Goal: Task Accomplishment & Management: Manage account settings

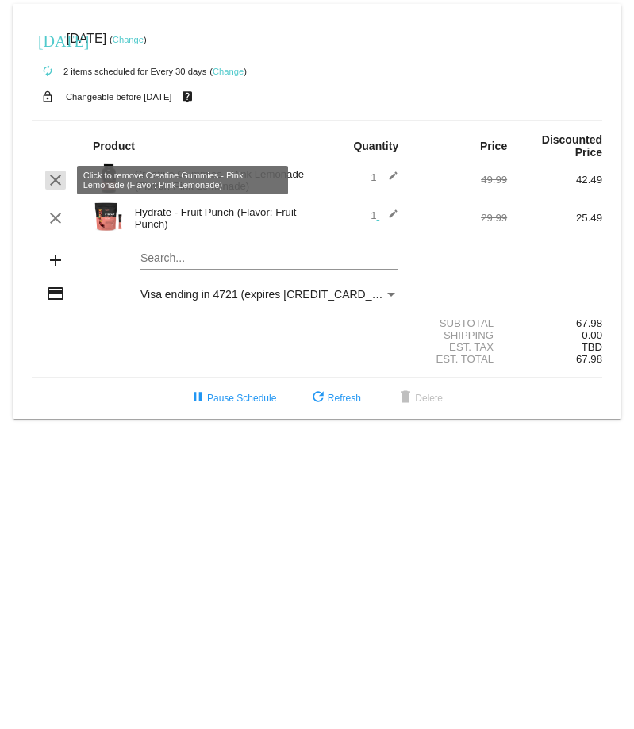
click at [56, 183] on mat-icon "clear" at bounding box center [55, 180] width 19 height 19
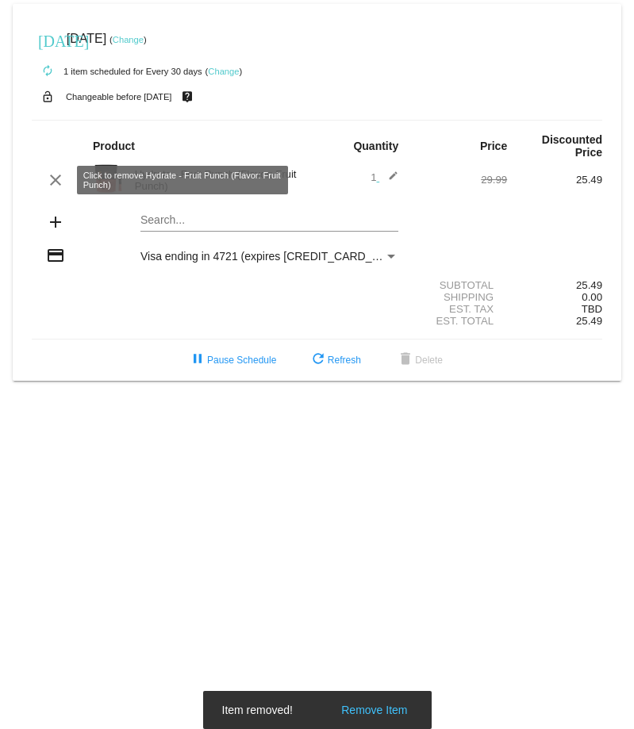
click at [56, 183] on mat-icon "clear" at bounding box center [55, 180] width 19 height 19
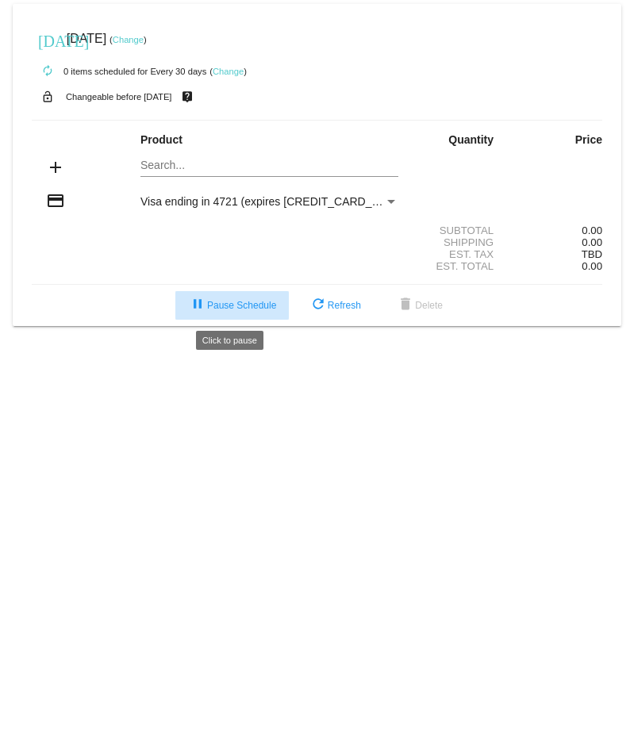
click at [193, 302] on mat-icon "pause" at bounding box center [197, 305] width 19 height 19
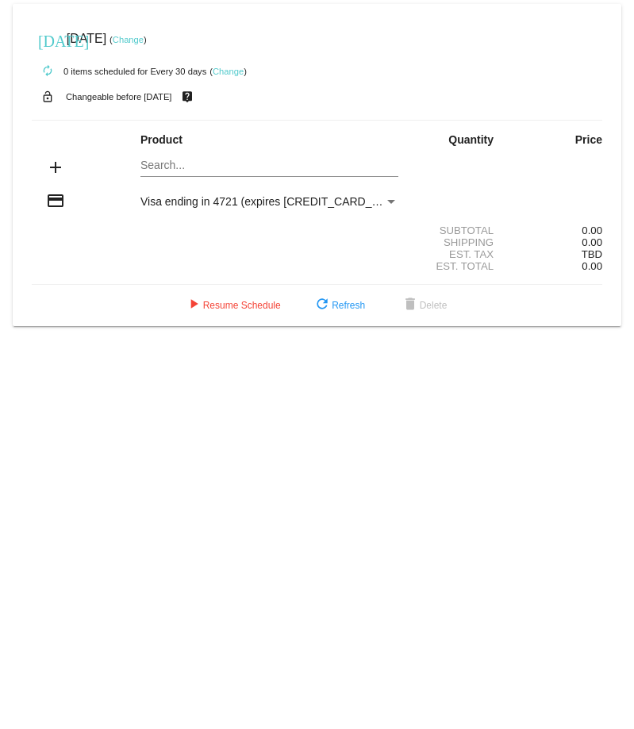
click at [232, 67] on link "Change" at bounding box center [228, 72] width 31 height 10
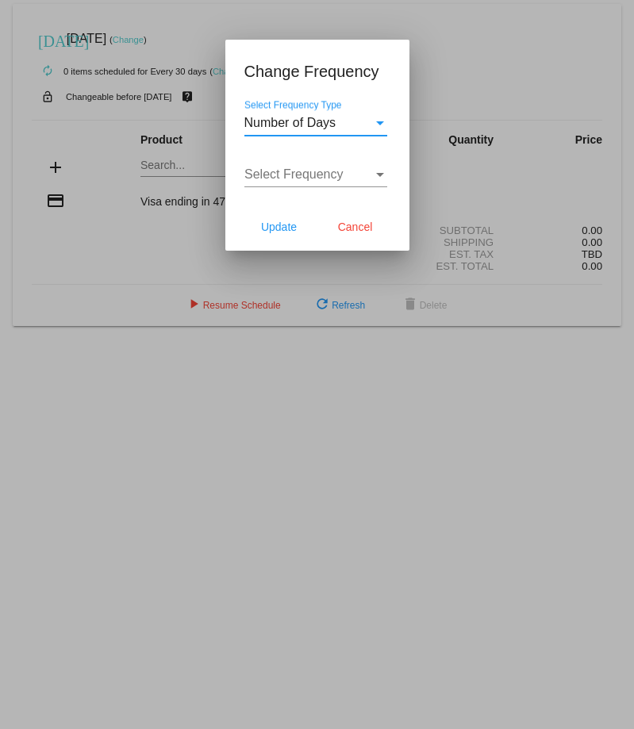
click at [354, 120] on div "Number of Days" at bounding box center [308, 123] width 129 height 14
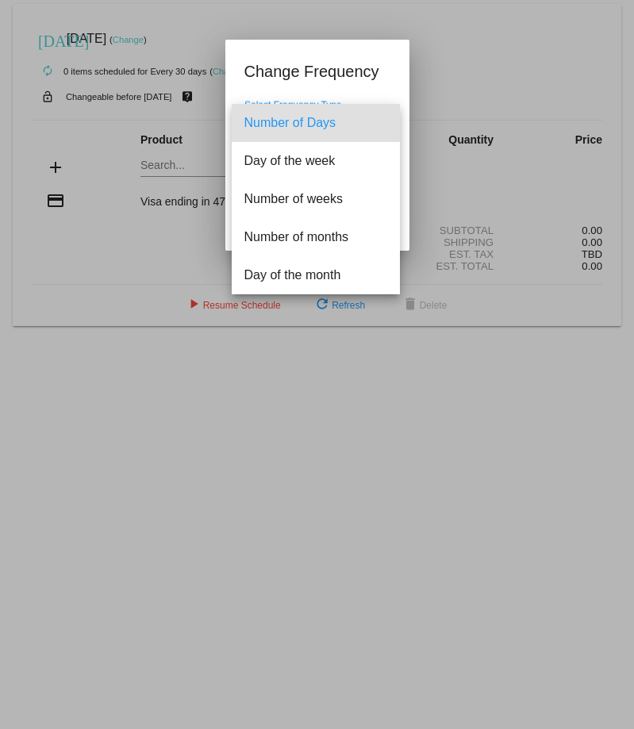
click at [354, 120] on span "Number of Days" at bounding box center [315, 123] width 143 height 38
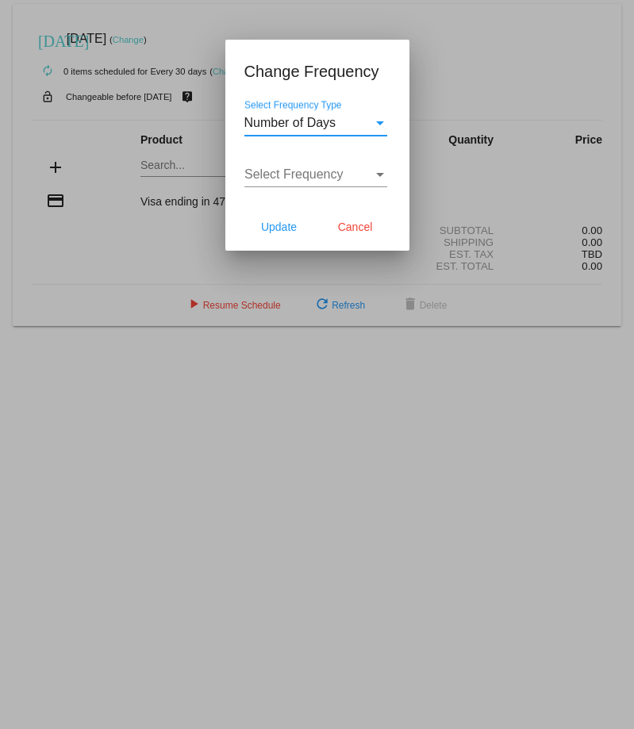
click at [373, 163] on div "Select Frequency Select Frequency" at bounding box center [315, 170] width 143 height 36
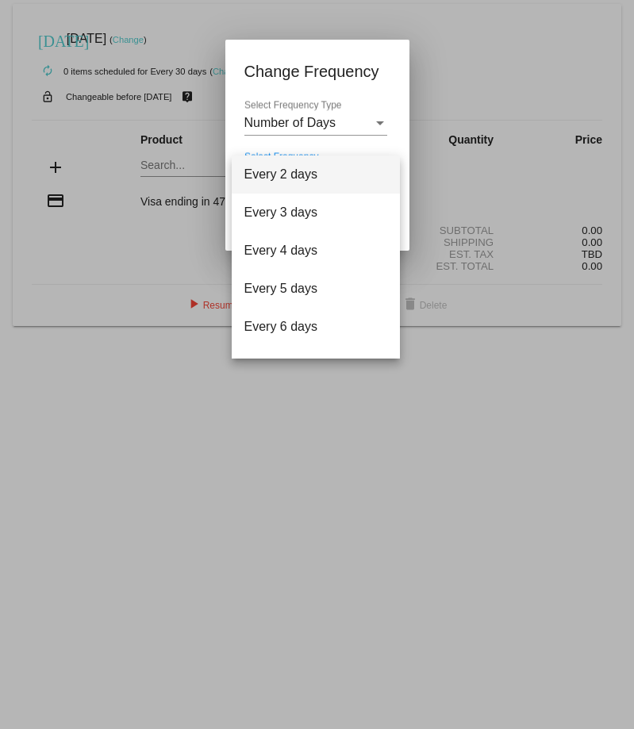
click at [497, 85] on div at bounding box center [317, 364] width 634 height 729
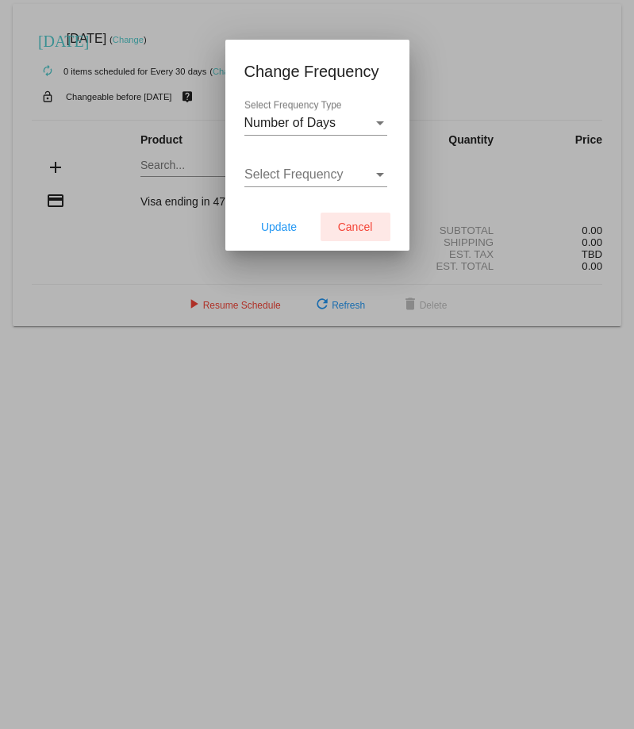
click at [358, 223] on span "Cancel" at bounding box center [355, 227] width 35 height 13
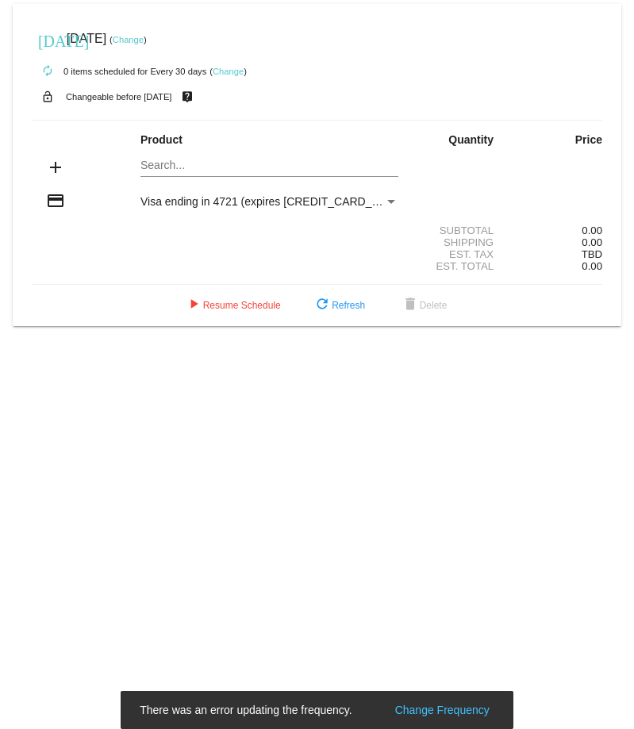
click at [229, 71] on link "Change" at bounding box center [228, 72] width 31 height 10
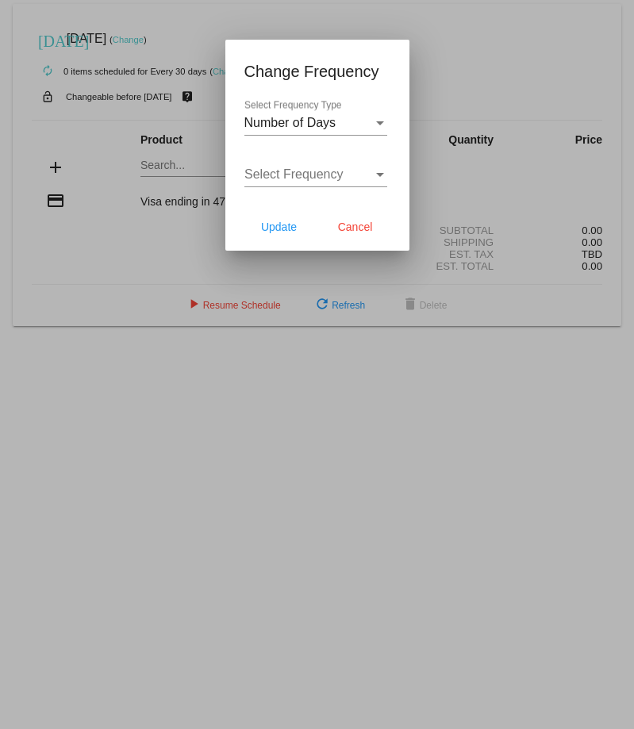
click at [488, 67] on div at bounding box center [317, 364] width 634 height 729
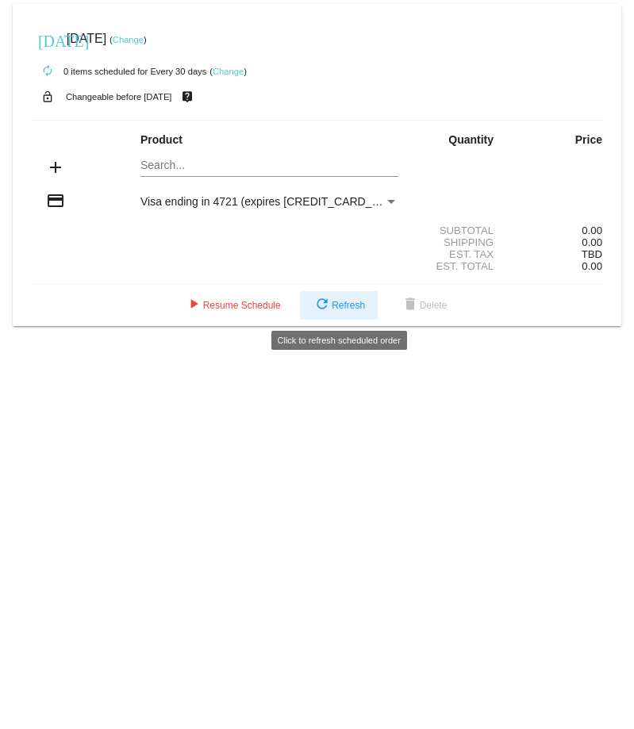
click at [346, 302] on span "refresh Refresh" at bounding box center [339, 305] width 52 height 11
click at [334, 303] on span "refresh Refresh" at bounding box center [339, 305] width 52 height 11
click at [331, 304] on span "refresh Refresh" at bounding box center [339, 305] width 52 height 11
